Goal: Contribute content: Contribute content

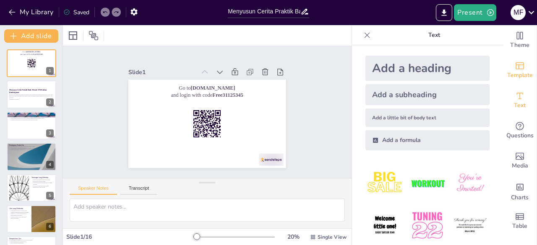
scroll to position [3, 0]
click at [262, 72] on icon at bounding box center [265, 71] width 6 height 7
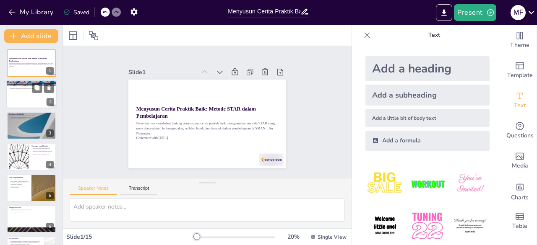
checkbox input "true"
click at [24, 96] on div at bounding box center [31, 94] width 50 height 29
type textarea "Metode ceramah sering kali tidak melibatkan siswa secara aktif, sehingga mereka…"
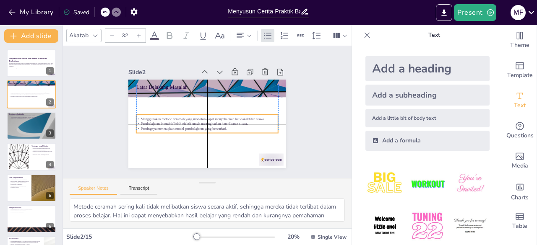
drag, startPoint x: 183, startPoint y: 98, endPoint x: 180, endPoint y: 118, distance: 20.8
click at [180, 122] on p "Pembelajaran interaktif lebih efektif untuk meningkatkan keterlibatan siswa." at bounding box center [207, 124] width 142 height 5
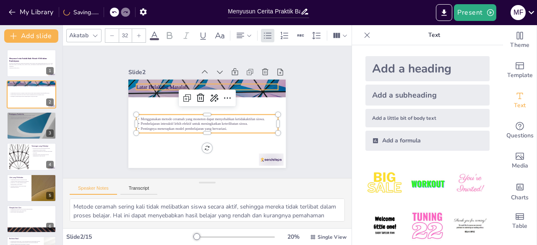
checkbox input "true"
type input "48"
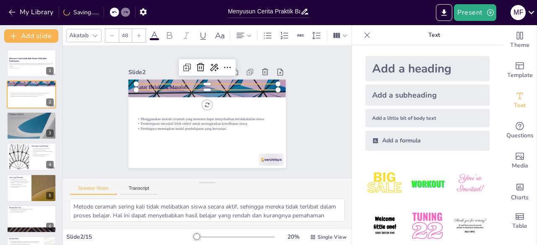
click at [161, 83] on p "Latar Belakang Masalah" at bounding box center [207, 87] width 142 height 8
click at [312, 103] on div "Slide 1 Menyusun Cerita Praktik Baik: Metode STAR dalam Pembelajaran Presentasi…" at bounding box center [207, 112] width 288 height 132
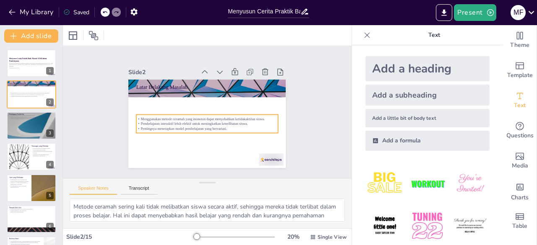
checkbox input "true"
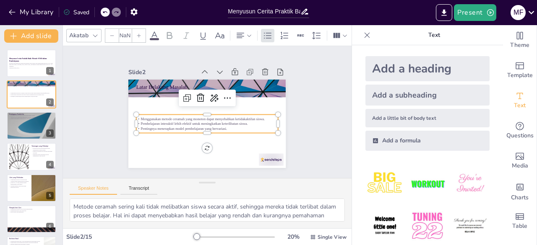
type input "32"
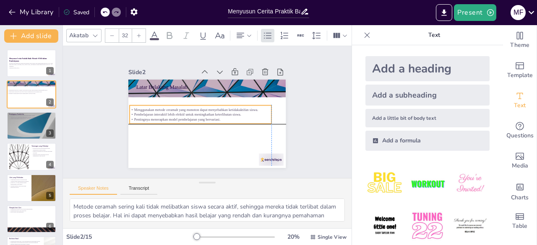
drag, startPoint x: 197, startPoint y: 127, endPoint x: 193, endPoint y: 117, distance: 10.4
click at [193, 117] on p "Pentingnya menerapkan model pembelajaran yang bervariasi." at bounding box center [201, 119] width 142 height 5
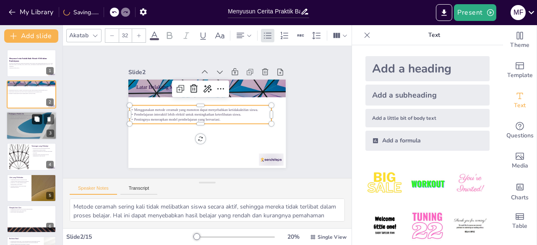
checkbox input "true"
click at [38, 121] on icon at bounding box center [36, 119] width 5 height 5
type textarea "Meningkatkan motivasi siswa sangat penting agar mereka lebih aktif dalam proses…"
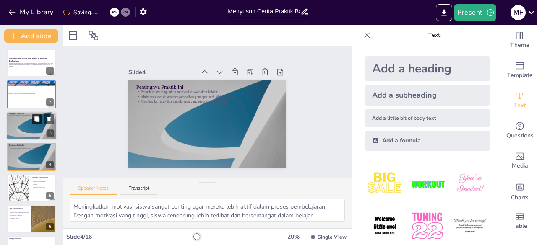
scroll to position [13, 0]
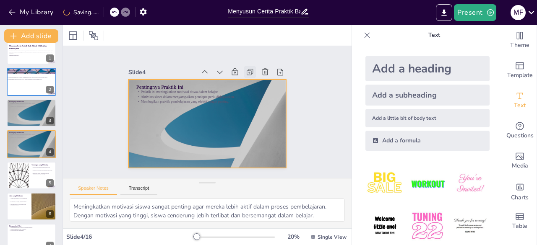
checkbox input "true"
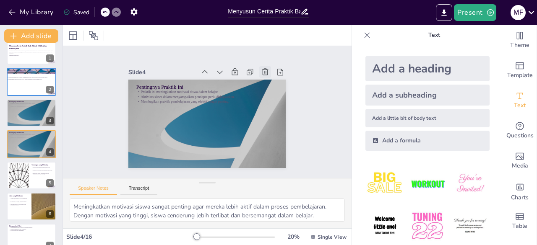
click at [262, 69] on icon at bounding box center [265, 72] width 8 height 8
type textarea "Kreativitas dalam memilih media pembelajaran dapat meningkatkan minat siswa. Gu…"
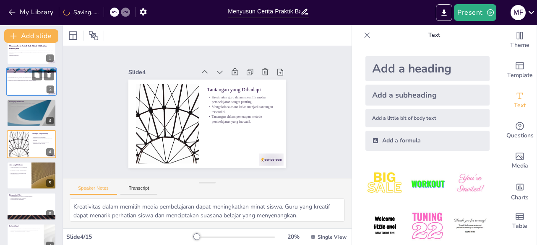
checkbox input "true"
click at [24, 79] on p "Pembelajaran interaktif lebih efektif untuk meningkatkan keterlibatan siswa." at bounding box center [29, 79] width 45 height 2
type textarea "Metode ceramah sering kali tidak melibatkan siswa secara aktif, sehingga mereka…"
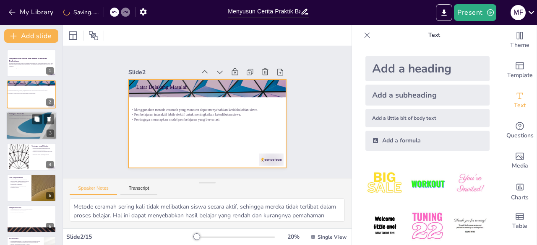
checkbox input "true"
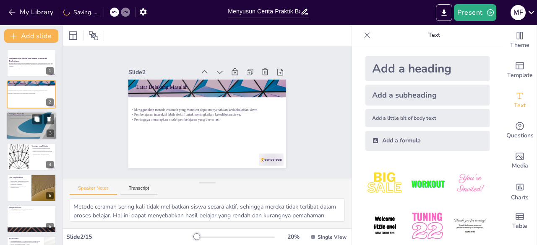
click at [28, 125] on div at bounding box center [31, 126] width 50 height 29
type textarea "Meningkatkan motivasi siswa sangat penting agar mereka lebih aktif dalam proses…"
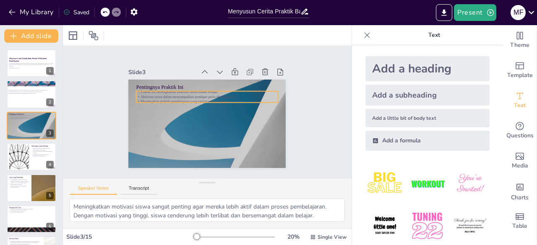
checkbox input "true"
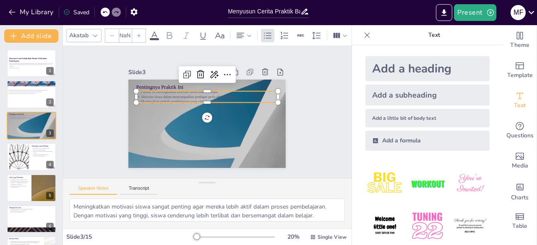
type input "32"
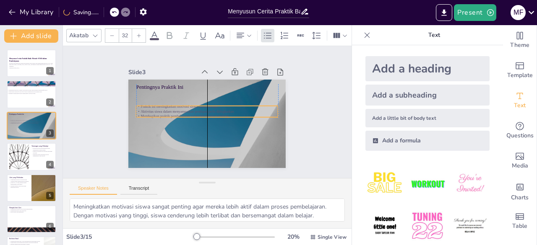
drag, startPoint x: 170, startPoint y: 92, endPoint x: 170, endPoint y: 107, distance: 14.7
click at [170, 109] on p "Aktivitas siswa dalam menyampaikan pendapat perlu ditingkatkan." at bounding box center [207, 111] width 142 height 5
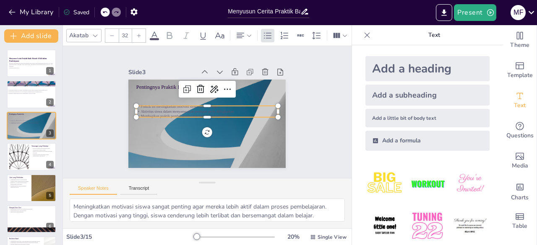
click at [430, 67] on div "Add a heading" at bounding box center [427, 68] width 124 height 25
checkbox input "true"
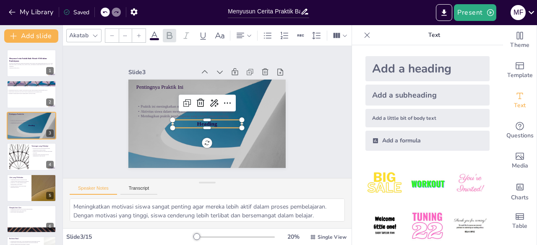
type input "68"
click at [197, 99] on icon at bounding box center [201, 103] width 8 height 8
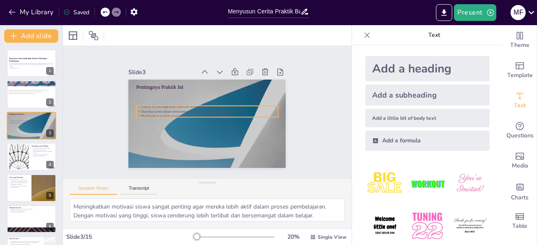
checkbox input "true"
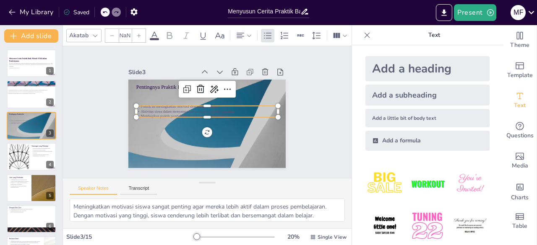
type input "32"
click at [171, 105] on p "Praktik ini meningkatkan motivasi siswa dalam belajar." at bounding box center [207, 106] width 142 height 5
click at [141, 36] on div at bounding box center [138, 35] width 13 height 13
checkbox input "true"
type input "33"
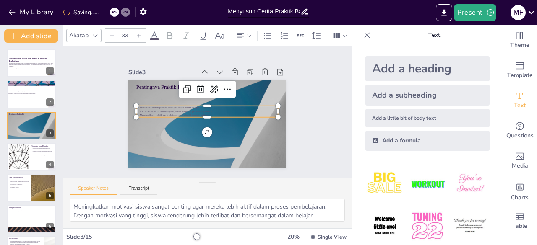
click at [141, 36] on div at bounding box center [138, 35] width 13 height 13
checkbox input "true"
type input "34"
click at [142, 30] on div at bounding box center [138, 35] width 13 height 13
checkbox input "true"
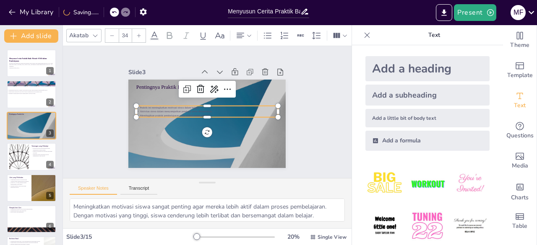
type input "35"
click at [142, 30] on div at bounding box center [138, 35] width 13 height 13
checkbox input "true"
type input "36"
click at [142, 30] on div at bounding box center [138, 35] width 13 height 13
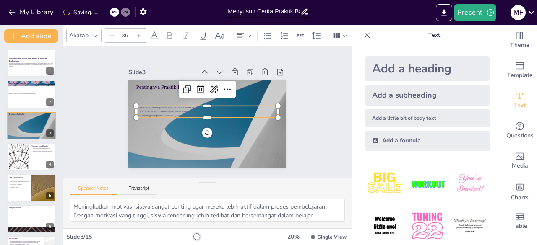
checkbox input "true"
type input "37"
click at [142, 30] on div at bounding box center [138, 35] width 13 height 13
checkbox input "true"
type input "38"
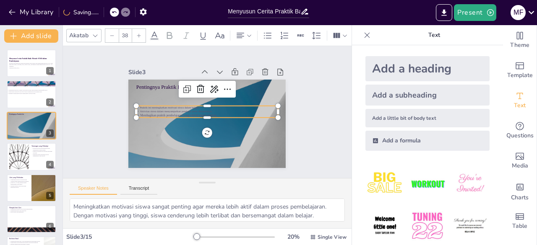
click at [142, 30] on div at bounding box center [138, 35] width 13 height 13
checkbox input "true"
type input "39"
click at [142, 30] on div at bounding box center [138, 35] width 13 height 13
checkbox input "true"
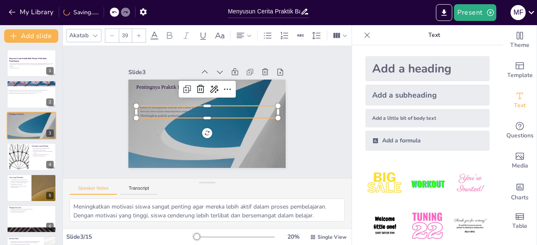
type input "40"
click at [142, 30] on div at bounding box center [138, 35] width 13 height 13
checkbox input "true"
type input "41"
click at [142, 30] on div at bounding box center [138, 35] width 13 height 13
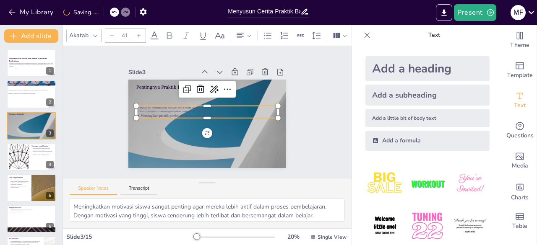
checkbox input "true"
type input "42"
click at [142, 30] on div at bounding box center [138, 35] width 13 height 13
checkbox input "true"
type input "43"
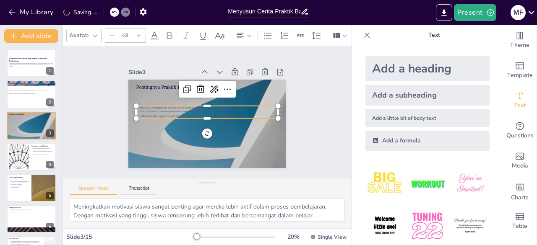
click at [142, 30] on div at bounding box center [138, 35] width 13 height 13
checkbox input "true"
type input "44"
click at [142, 30] on div at bounding box center [138, 35] width 13 height 13
checkbox input "true"
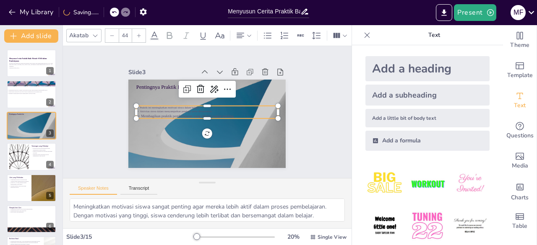
type input "45"
click at [142, 30] on div at bounding box center [138, 35] width 13 height 13
checkbox input "true"
type input "46"
click at [142, 30] on div at bounding box center [138, 35] width 13 height 13
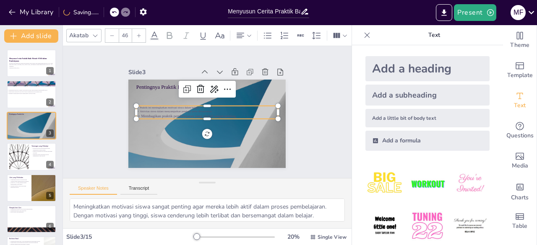
checkbox input "true"
type input "47"
click at [142, 30] on div at bounding box center [138, 35] width 13 height 13
checkbox input "true"
type input "48"
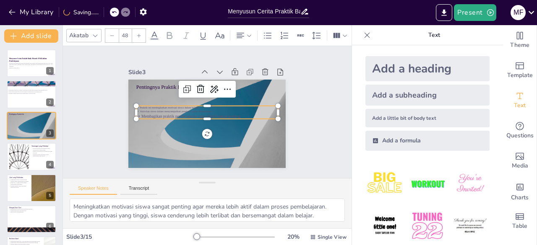
click at [142, 30] on div at bounding box center [138, 35] width 13 height 13
checkbox input "true"
type input "49"
click at [142, 30] on div at bounding box center [138, 35] width 13 height 13
checkbox input "true"
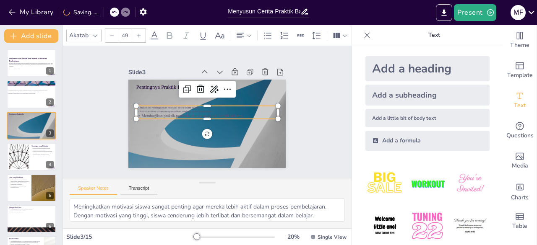
type input "50"
click at [142, 30] on div at bounding box center [138, 35] width 13 height 13
checkbox input "true"
type input "51"
click at [142, 30] on div at bounding box center [138, 35] width 13 height 13
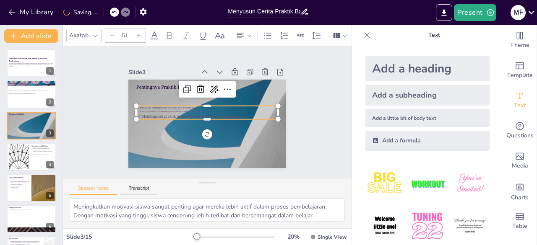
checkbox input "true"
type input "52"
click at [201, 114] on p "Membagikan praktik pembelajaran yang efektif sangat penting." at bounding box center [207, 117] width 142 height 6
click at [260, 114] on p "Membagikan praktik pembelajaran yang efektif sangat penting." at bounding box center [207, 117] width 142 height 6
checkbox input "true"
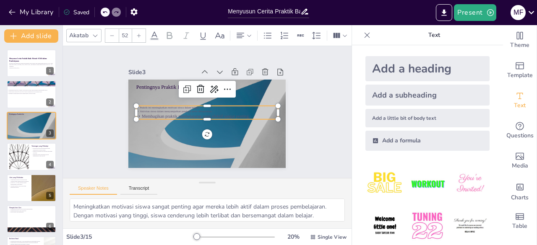
type input "--"
checkbox input "true"
click at [127, 31] on input "--" at bounding box center [125, 35] width 12 height 13
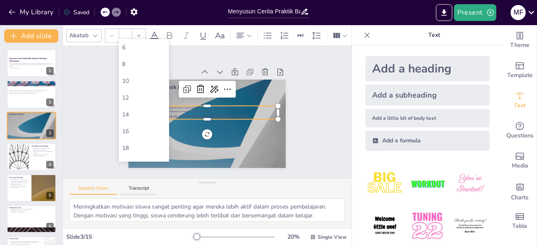
checkbox input "true"
type input "--4"
checkbox input "true"
type input "--0"
checkbox input "true"
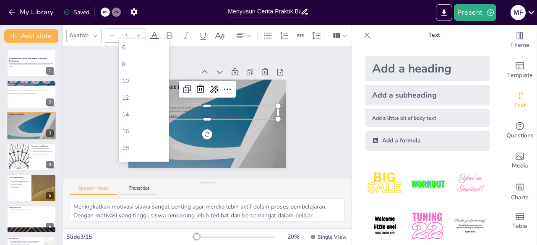
type input "--"
checkbox input "true"
type input "-"
checkbox input "true"
type input "-"
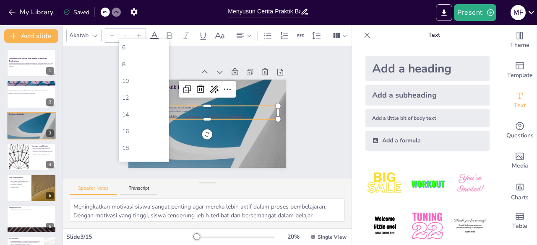
checkbox input "true"
type input "-"
checkbox input "true"
type input "--"
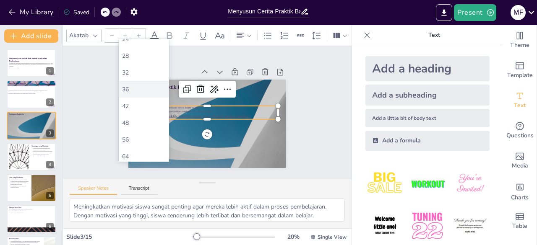
click at [135, 87] on div "36" at bounding box center [144, 90] width 44 height 8
checkbox input "true"
type input "36"
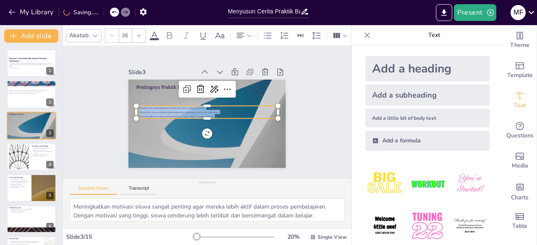
click at [138, 29] on div at bounding box center [138, 35] width 13 height 13
checkbox input "true"
type input "37"
click at [138, 29] on div at bounding box center [138, 35] width 13 height 13
checkbox input "true"
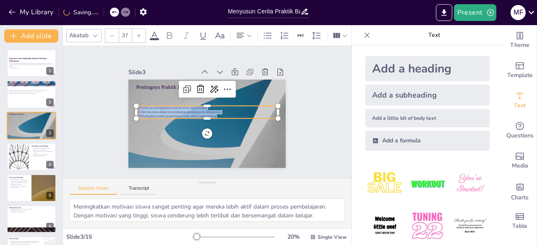
type input "38"
click at [138, 29] on div at bounding box center [138, 35] width 13 height 13
checkbox input "true"
type input "39"
click at [138, 29] on div at bounding box center [138, 35] width 13 height 13
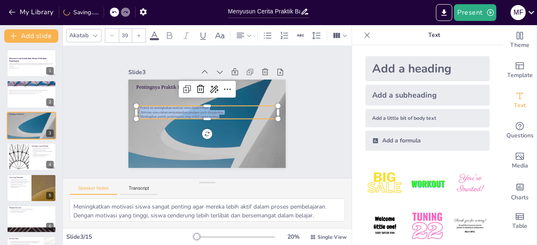
checkbox input "true"
type input "40"
click at [138, 29] on div at bounding box center [138, 35] width 13 height 13
checkbox input "true"
type input "41"
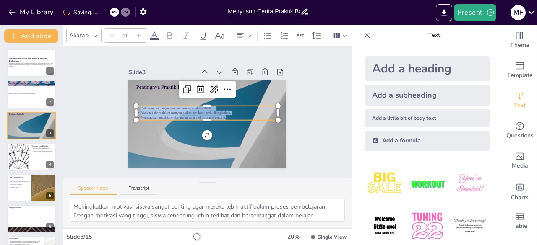
click at [138, 29] on div at bounding box center [138, 35] width 13 height 13
checkbox input "true"
type input "42"
click at [138, 29] on div at bounding box center [138, 35] width 13 height 13
checkbox input "true"
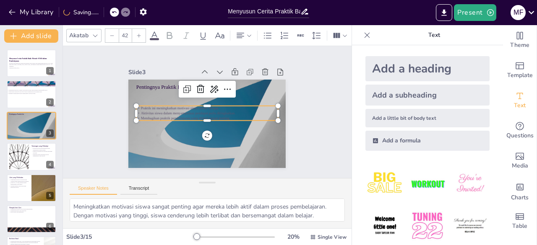
type input "43"
click at [138, 29] on div at bounding box center [138, 35] width 13 height 13
checkbox input "true"
type input "44"
click at [138, 29] on div at bounding box center [138, 35] width 13 height 13
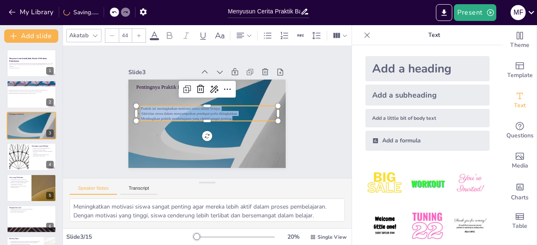
checkbox input "true"
type input "45"
click at [138, 29] on div at bounding box center [138, 35] width 13 height 13
checkbox input "true"
type input "46"
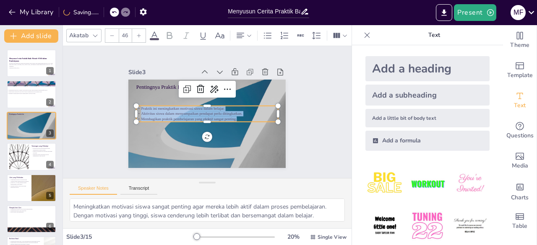
click at [138, 29] on div at bounding box center [138, 35] width 13 height 13
checkbox input "true"
type input "47"
click at [138, 29] on div at bounding box center [138, 35] width 13 height 13
checkbox input "true"
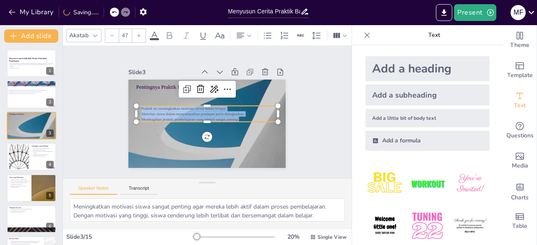
type input "48"
click at [138, 29] on div at bounding box center [138, 35] width 13 height 13
checkbox input "true"
type input "49"
click at [138, 29] on div at bounding box center [138, 35] width 13 height 13
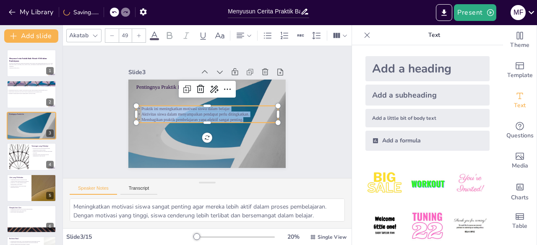
checkbox input "true"
type input "50"
click at [138, 29] on div at bounding box center [138, 35] width 13 height 13
checkbox input "true"
type input "51"
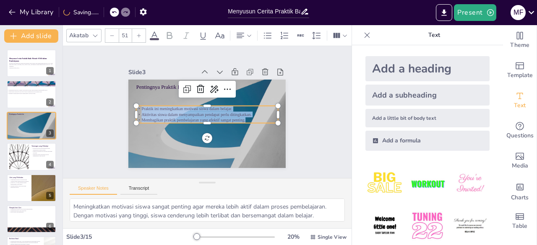
click at [138, 29] on div at bounding box center [138, 35] width 13 height 13
checkbox input "true"
type input "52"
click at [138, 29] on div at bounding box center [138, 35] width 13 height 13
checkbox input "true"
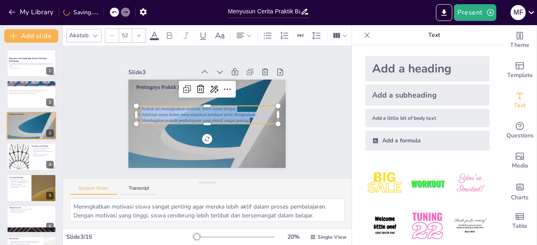
type input "53"
click at [138, 29] on div at bounding box center [138, 35] width 13 height 13
checkbox input "true"
type input "54"
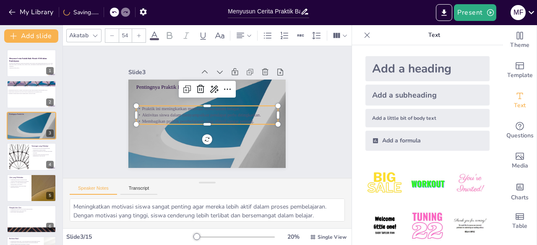
click at [138, 29] on div at bounding box center [138, 35] width 13 height 13
checkbox input "true"
type input "55"
click at [296, 113] on div "Slide 1 Menyusun Cerita Praktik Baik: Metode STAR dalam Pembelajaran Presentasi…" at bounding box center [207, 112] width 204 height 112
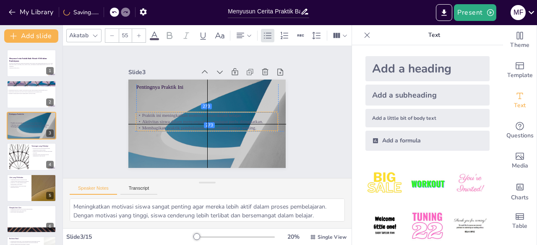
drag, startPoint x: 208, startPoint y: 117, endPoint x: 206, endPoint y: 123, distance: 6.8
click at [206, 125] on p "Membagikan praktik pembelajaran yang efektif sangat penting." at bounding box center [207, 128] width 142 height 6
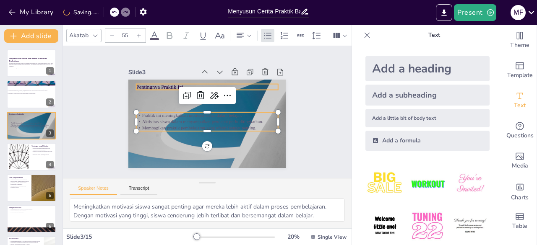
checkbox input "true"
type input "--"
checkbox input "true"
type input "48"
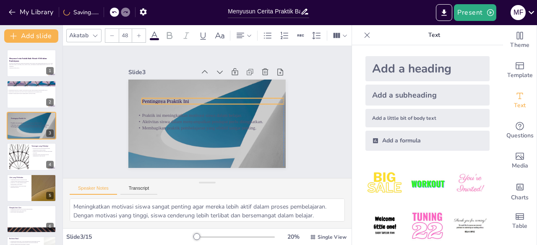
drag, startPoint x: 153, startPoint y: 80, endPoint x: 156, endPoint y: 94, distance: 14.5
click at [156, 98] on p "Pentingnya Praktik Ini" at bounding box center [213, 102] width 142 height 8
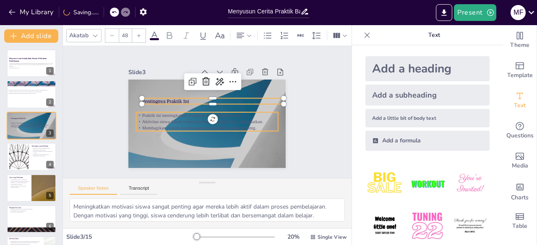
checkbox input "true"
type input "55"
click at [174, 125] on p "Membagikan praktik pembelajaran yang efektif sangat penting." at bounding box center [207, 128] width 142 height 6
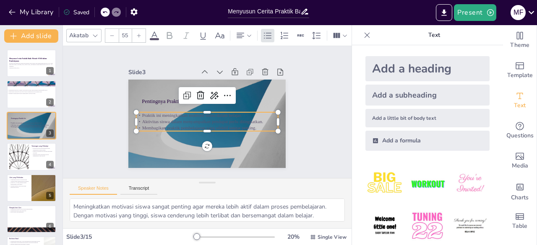
click at [93, 32] on icon at bounding box center [95, 35] width 7 height 7
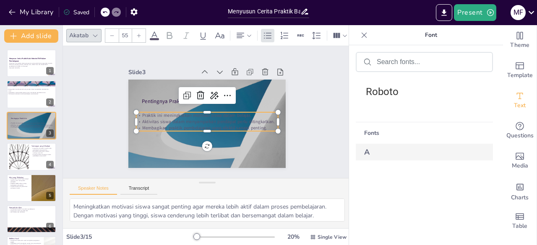
scroll to position [226, 0]
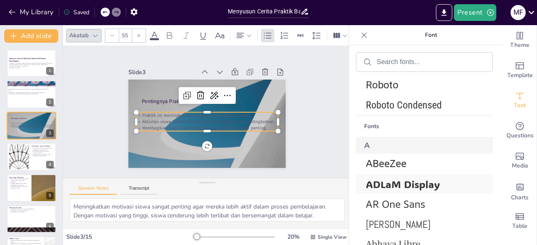
click at [435, 179] on span "ADLaM Display" at bounding box center [423, 184] width 114 height 13
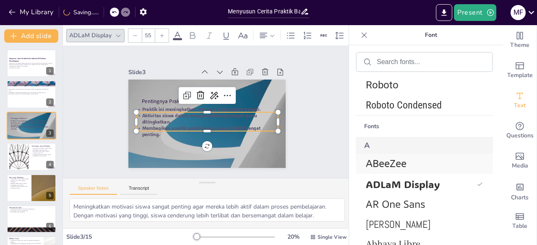
click at [380, 166] on span "ABeeZee" at bounding box center [423, 164] width 114 height 12
click at [158, 31] on icon at bounding box center [160, 36] width 10 height 10
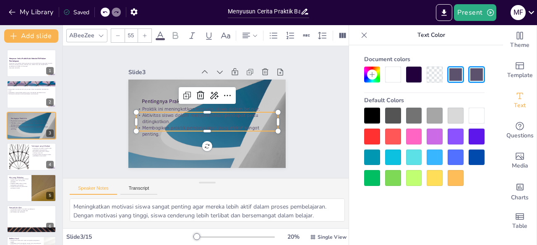
click at [375, 111] on div at bounding box center [372, 116] width 16 height 16
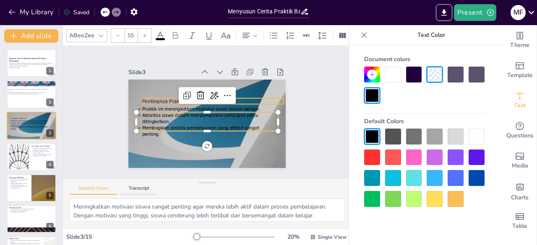
checkbox input "true"
type input "48"
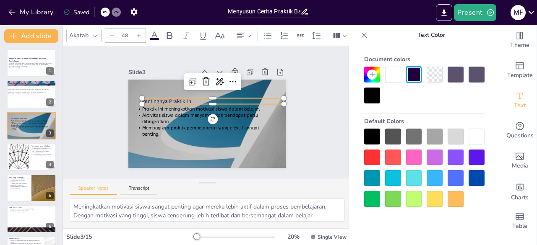
click at [162, 98] on p "Pentingnya Praktik Ini" at bounding box center [213, 102] width 142 height 8
click at [372, 98] on div at bounding box center [372, 96] width 16 height 16
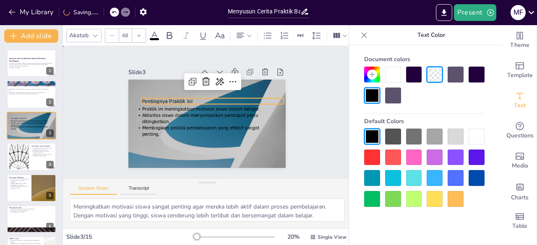
click at [315, 88] on div "Slide 1 Menyusun Cerita Praktik Baik: Metode STAR dalam Pembelajaran Presentasi…" at bounding box center [207, 112] width 288 height 132
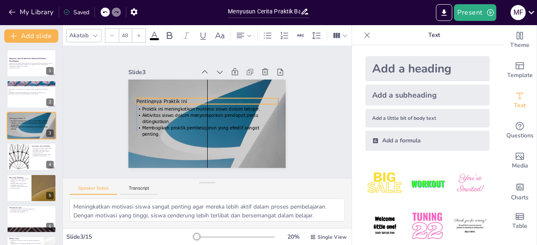
drag, startPoint x: 168, startPoint y: 97, endPoint x: 163, endPoint y: 97, distance: 5.0
click at [163, 98] on span "Pentingnya Praktik Ini" at bounding box center [161, 101] width 51 height 7
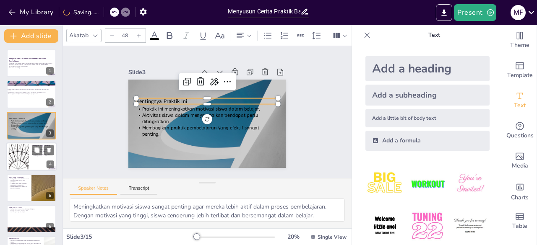
checkbox input "true"
click at [29, 160] on div at bounding box center [18, 157] width 45 height 26
type textarea "Kreativitas dalam memilih media pembelajaran dapat meningkatkan minat siswa. Gu…"
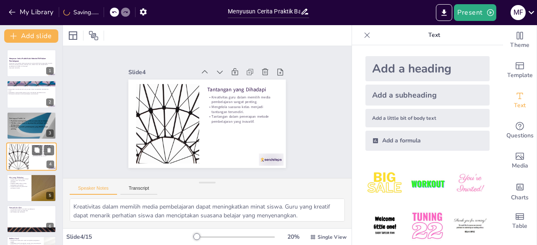
scroll to position [13, 0]
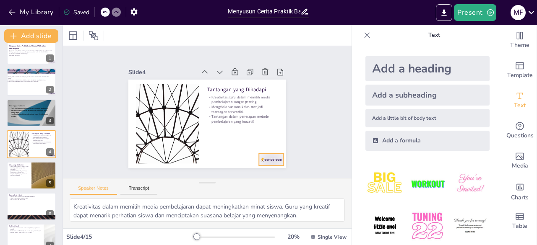
click at [262, 158] on div at bounding box center [271, 159] width 25 height 12
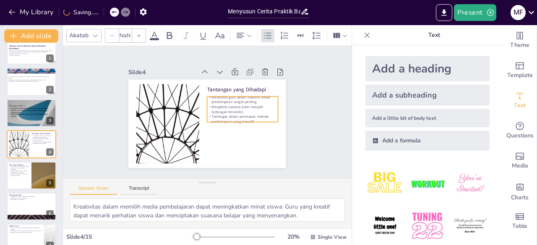
click at [229, 106] on p "Mengelola suasana kelas menjadi tantangan tersendiri." at bounding box center [242, 109] width 71 height 10
checkbox input "true"
type input "32"
click at [154, 31] on icon at bounding box center [154, 36] width 10 height 10
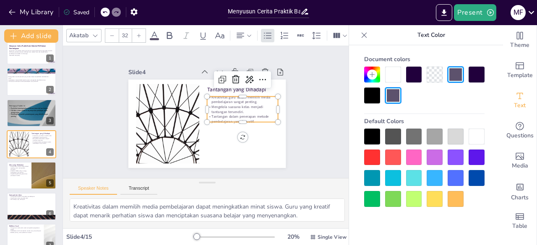
click at [371, 92] on div at bounding box center [372, 96] width 16 height 16
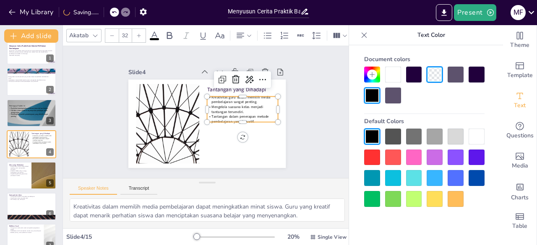
click at [352, 103] on div "Add a heading Add a subheading Add a little bit of body text Add a formula" at bounding box center [427, 145] width 151 height 200
click at [314, 102] on div "Slide 1 Menyusun Cerita Praktik Baik: Metode STAR dalam Pembelajaran Presentasi…" at bounding box center [207, 112] width 288 height 132
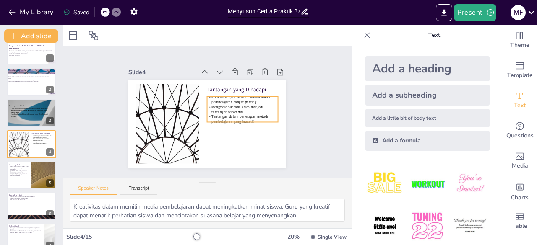
click at [241, 104] on span "Mengelola suasana kelas menjadi tantangan tersendiri." at bounding box center [237, 109] width 51 height 10
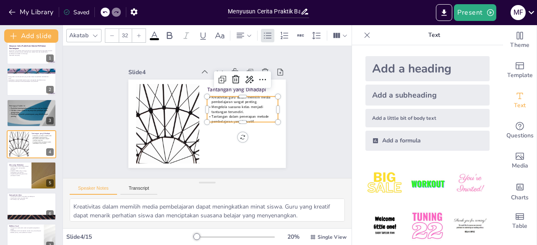
click at [228, 111] on span "Mengelola suasana kelas menjadi tantangan tersendiri." at bounding box center [237, 109] width 51 height 10
click at [252, 118] on p "Tantangan dalam penerapan metode pembelajaran yang inovatif." at bounding box center [242, 119] width 71 height 10
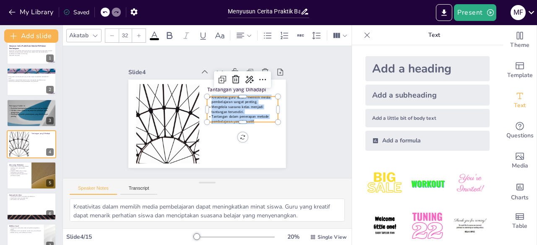
click at [140, 33] on icon at bounding box center [138, 35] width 5 height 5
checkbox input "true"
type input "33"
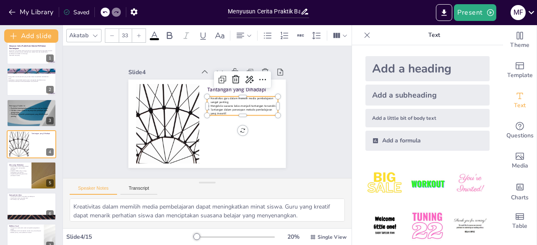
click at [140, 33] on icon at bounding box center [138, 35] width 5 height 5
checkbox input "true"
type input "34"
click at [140, 33] on icon at bounding box center [138, 35] width 5 height 5
checkbox input "true"
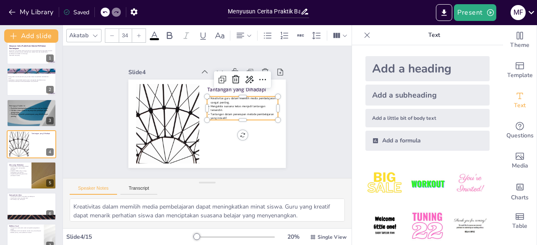
type input "35"
click at [140, 33] on icon at bounding box center [138, 35] width 5 height 5
checkbox input "true"
type input "36"
click at [140, 33] on icon at bounding box center [138, 35] width 5 height 5
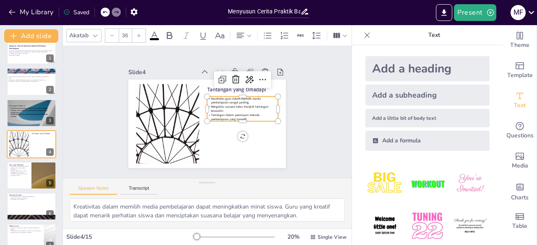
checkbox input "true"
type input "37"
click at [140, 33] on icon at bounding box center [138, 35] width 5 height 5
checkbox input "true"
type input "38"
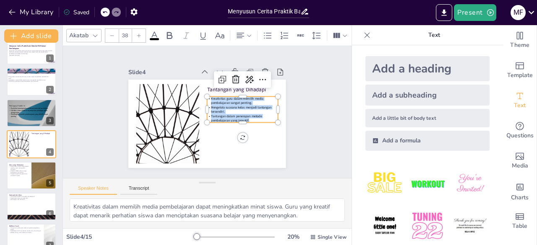
click at [140, 33] on icon at bounding box center [138, 35] width 5 height 5
checkbox input "true"
type input "39"
click at [140, 33] on icon at bounding box center [138, 35] width 5 height 5
checkbox input "true"
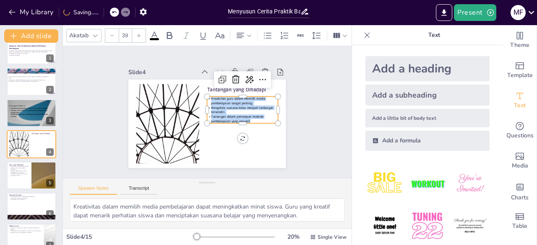
type input "40"
click at [140, 33] on icon at bounding box center [138, 35] width 5 height 5
checkbox input "true"
type input "41"
click at [140, 33] on icon at bounding box center [138, 35] width 5 height 5
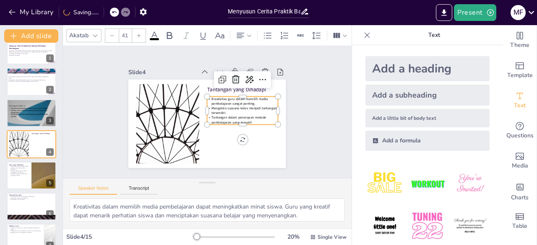
checkbox input "true"
type input "42"
click at [306, 112] on div "Slide 1 Menyusun Cerita Praktik Baik: Metode STAR dalam Pembelajaran Presentasi…" at bounding box center [207, 112] width 288 height 132
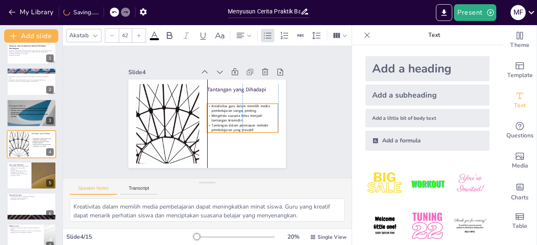
drag, startPoint x: 234, startPoint y: 109, endPoint x: 231, endPoint y: 116, distance: 7.6
click at [231, 116] on span "Mengelola suasana kelas menjadi tantangan tersendiri." at bounding box center [237, 118] width 51 height 10
checkbox input "true"
type input "48"
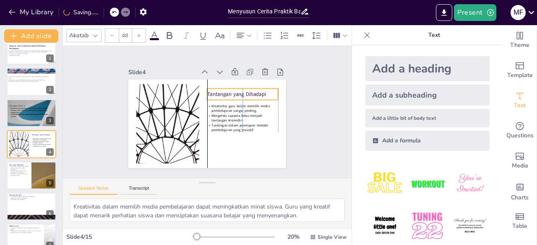
click at [207, 91] on p "Tantangan yang Dihadapi" at bounding box center [242, 95] width 71 height 8
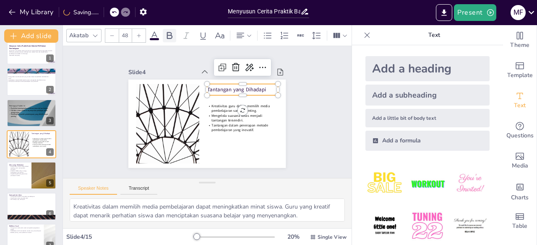
click at [169, 33] on icon at bounding box center [169, 36] width 10 height 10
checkbox input "true"
click at [20, 88] on div at bounding box center [31, 82] width 50 height 29
type textarea "Metode ceramah sering kali tidak melibatkan siswa secara aktif, sehingga mereka…"
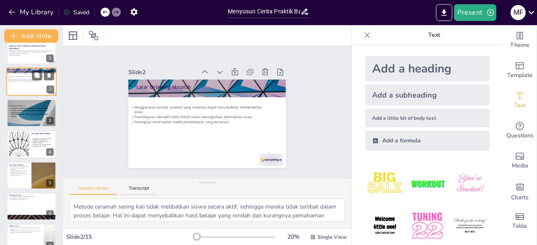
scroll to position [0, 0]
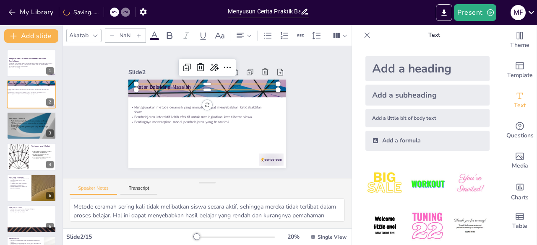
click at [154, 84] on p "Latar Belakang Masalah" at bounding box center [207, 87] width 142 height 8
checkbox input "true"
type input "48"
click at [151, 31] on icon at bounding box center [154, 36] width 10 height 10
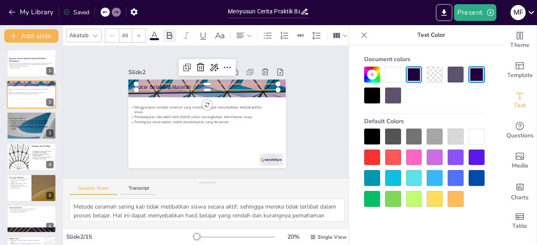
click at [165, 34] on icon at bounding box center [169, 36] width 10 height 10
click at [138, 66] on div "Slide 2" at bounding box center [206, 72] width 157 height 12
checkbox input "true"
click at [37, 67] on p "Generated with [URL]" at bounding box center [31, 68] width 45 height 2
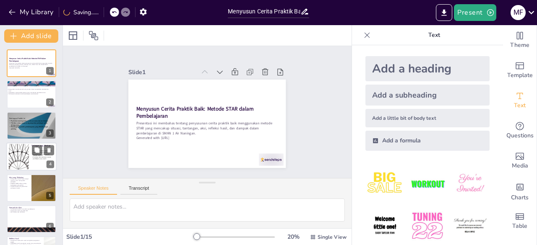
checkbox input "true"
click at [28, 162] on div at bounding box center [18, 157] width 45 height 26
type textarea "Kreativitas dalam memilih media pembelajaran dapat meningkatkan minat siswa. Gu…"
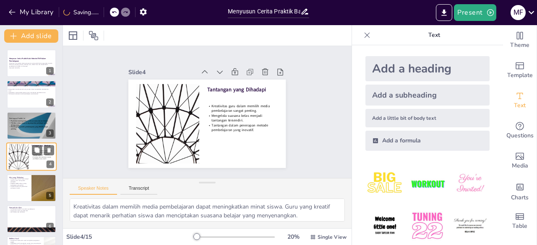
scroll to position [13, 0]
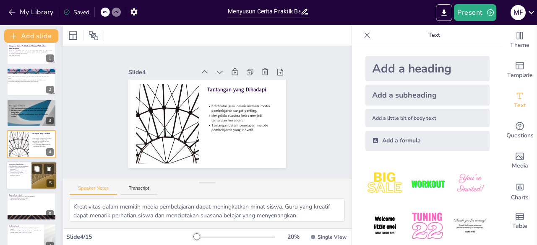
checkbox input "true"
click at [26, 176] on p "Langkah-langkah yang jelas dalam penerapan metode." at bounding box center [19, 174] width 20 height 3
type textarea "Model Problem Based Learning mendorong siswa untuk aktif berpartisipasi dalam p…"
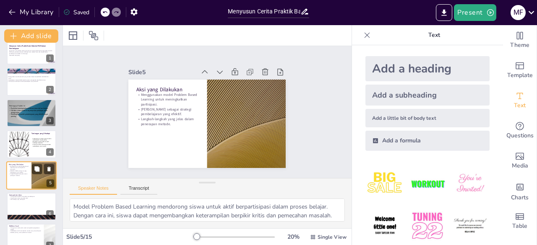
scroll to position [44, 0]
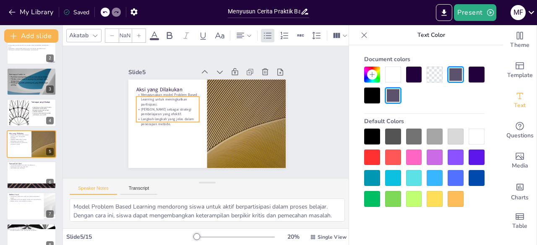
click at [152, 107] on p "[PERSON_NAME] sebagai strategi pembelajaran yang efektif." at bounding box center [167, 112] width 63 height 10
checkbox input "true"
type input "32"
click at [168, 107] on p "[PERSON_NAME] sebagai strategi pembelajaran yang efektif." at bounding box center [167, 112] width 63 height 10
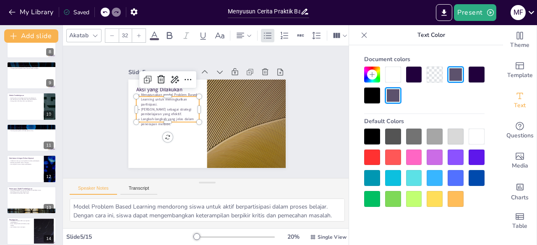
scroll to position [275, 0]
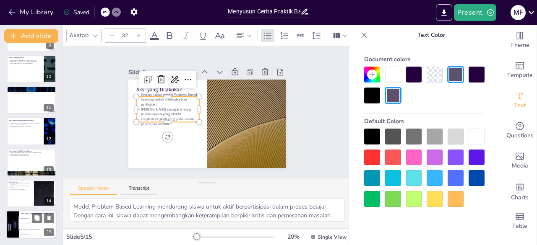
checkbox input "true"
click at [31, 216] on li "Situasi, Tindakan, Aksi" at bounding box center [38, 218] width 38 height 5
type textarea "Metode STAR mencakup situasi, tantangan, aksi, refleksi hasil, dan dampak, sepe…"
checkbox input "true"
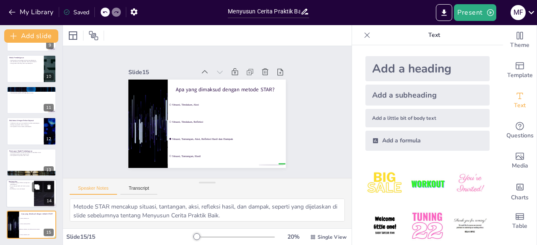
checkbox input "true"
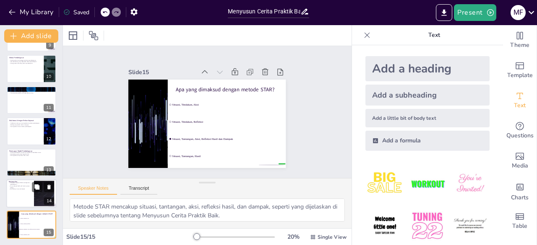
checkbox input "true"
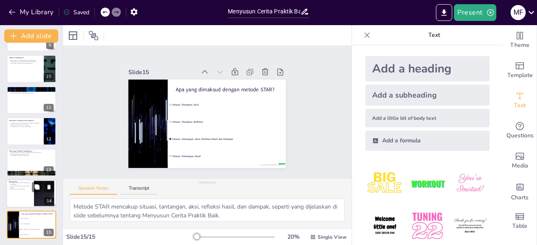
click at [16, 187] on p "Siswa menjadi lebih aktif dalam proses belajar." at bounding box center [20, 186] width 23 height 3
type textarea "Metode STAR memberikan struktur yang jelas dalam pembelajaran, yang membantu si…"
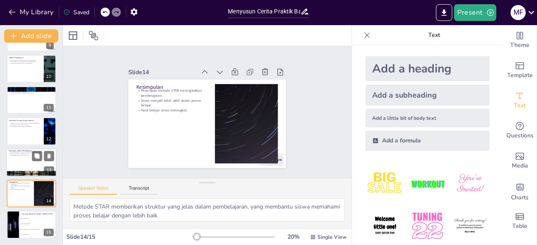
checkbox input "true"
click at [16, 159] on div at bounding box center [31, 162] width 50 height 29
type textarea "Model pembelajaran inovatif seperti Problem Based Learning dan Jigsaw dapat men…"
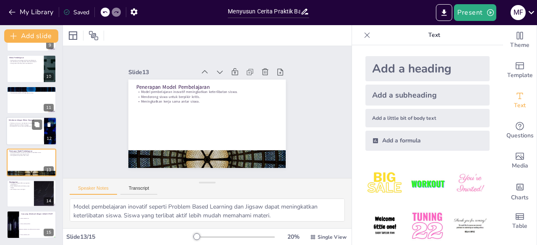
checkbox input "true"
click at [14, 123] on p "Kolaborasi antar guru meningkatkan kualitas pembelajaran." at bounding box center [25, 123] width 33 height 2
type textarea "Kolaborasi antar guru sangat penting untuk berbagi ide dan praktik baik. Dengan…"
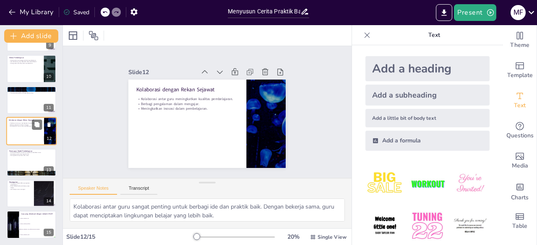
scroll to position [262, 0]
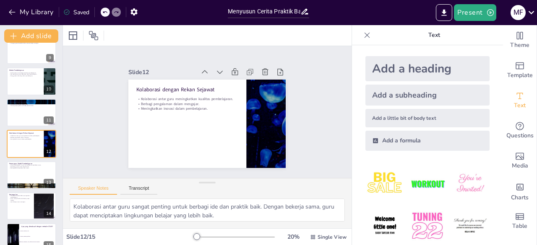
checkbox input "true"
